Goal: Navigation & Orientation: Find specific page/section

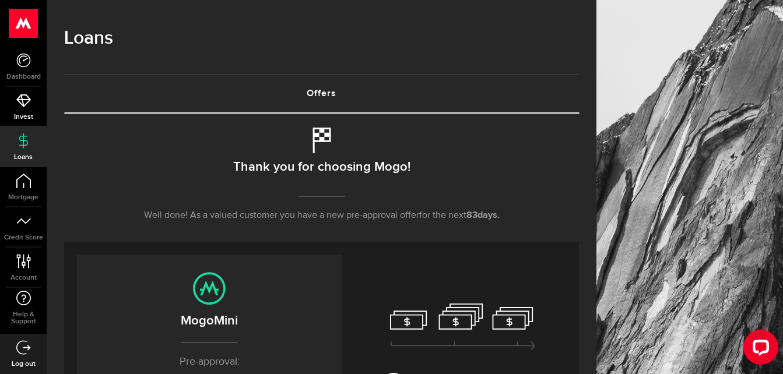
click at [21, 99] on use at bounding box center [23, 100] width 15 height 13
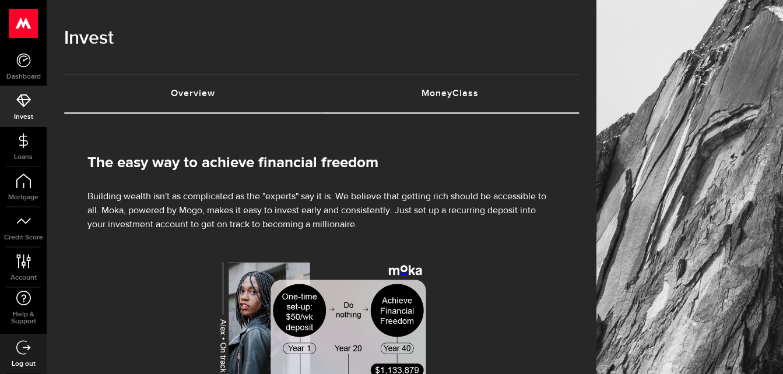
click at [452, 91] on link "MoneyClass (requires attention)" at bounding box center [451, 93] width 258 height 37
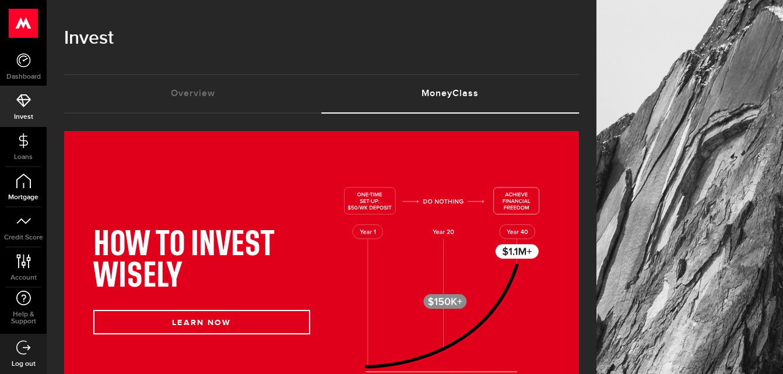
click at [15, 179] on link "Mortgage" at bounding box center [23, 187] width 47 height 40
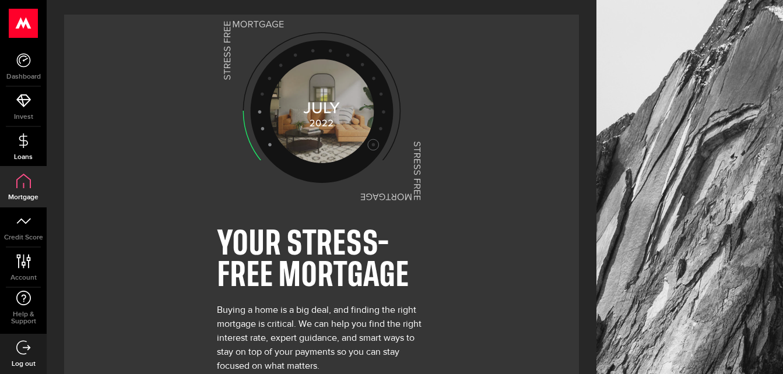
click at [30, 139] on icon at bounding box center [23, 140] width 15 height 15
